Goal: Check status: Check status

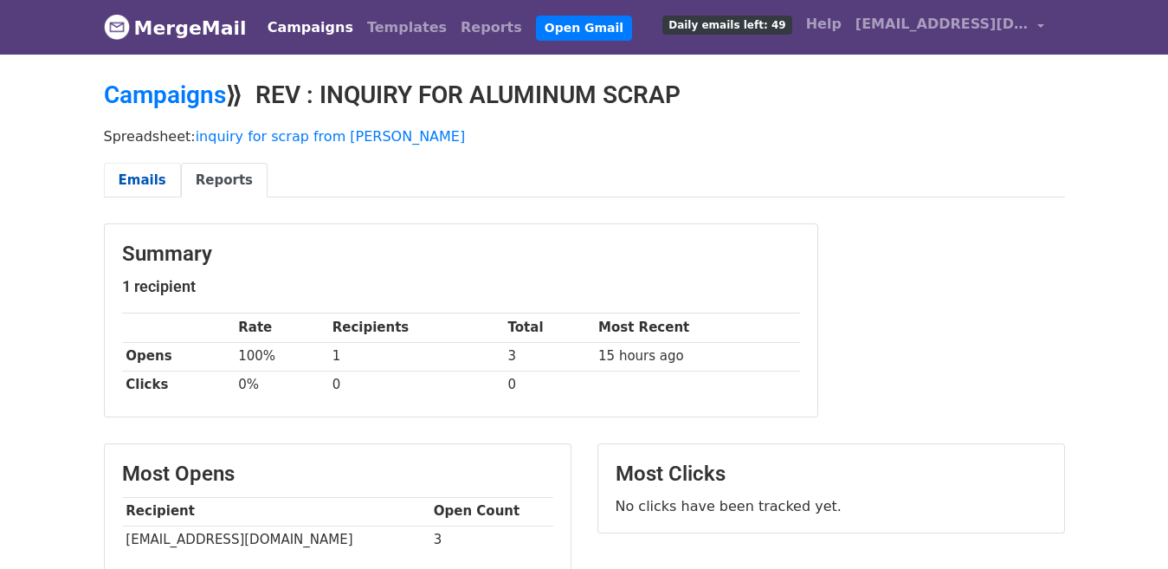
click at [146, 178] on link "Emails" at bounding box center [142, 181] width 77 height 36
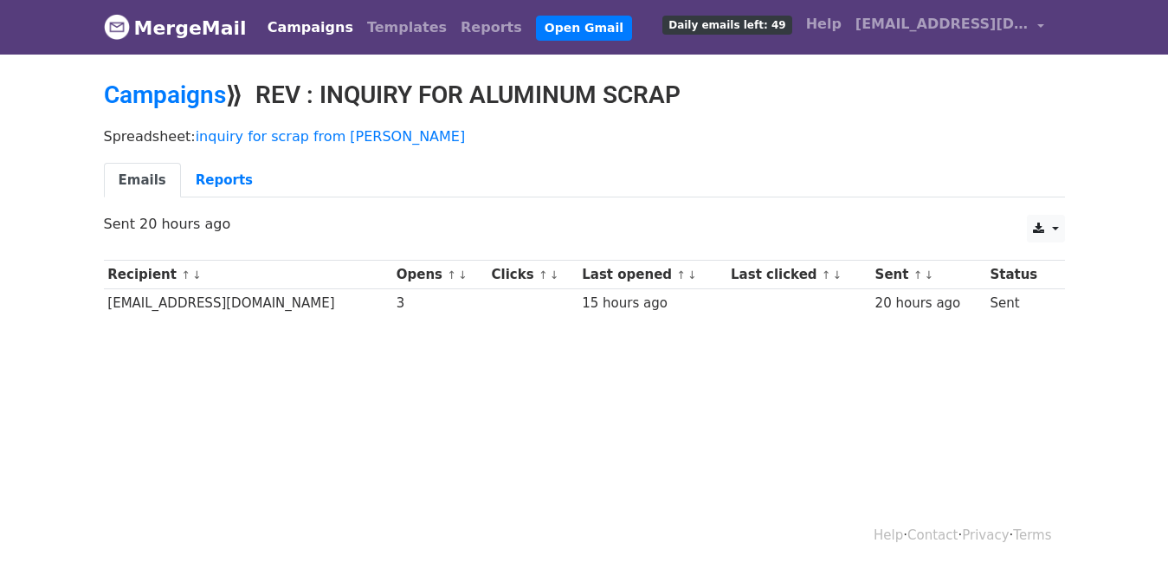
click at [146, 181] on link "Emails" at bounding box center [142, 181] width 77 height 36
click at [226, 182] on link "Reports" at bounding box center [224, 181] width 87 height 36
